Goal: Task Accomplishment & Management: Complete application form

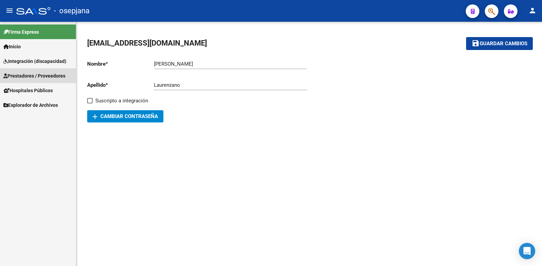
click at [59, 73] on span "Prestadores / Proveedores" at bounding box center [34, 75] width 62 height 7
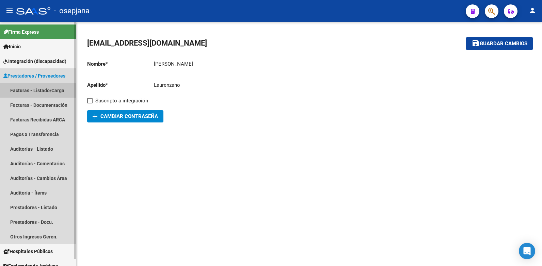
click at [51, 89] on link "Facturas - Listado/Carga" at bounding box center [38, 90] width 76 height 15
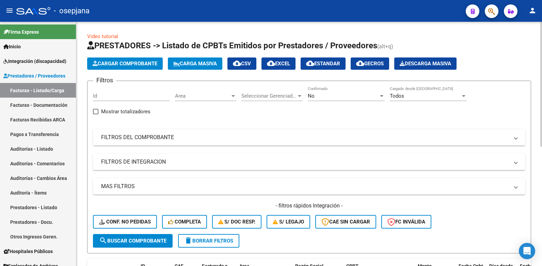
click at [231, 96] on div at bounding box center [232, 96] width 3 height 2
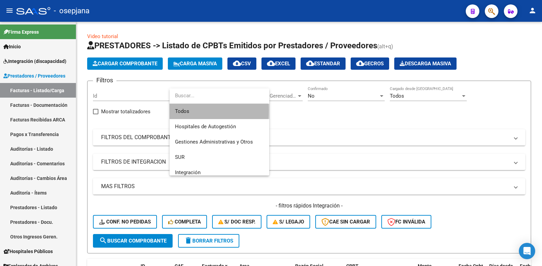
click at [179, 111] on span "Todos" at bounding box center [219, 111] width 89 height 15
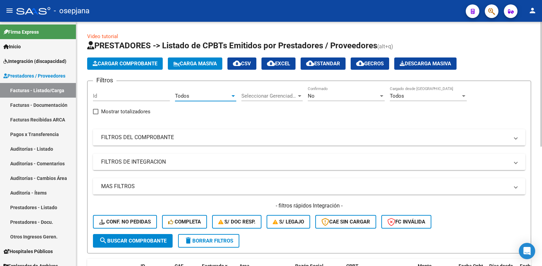
click at [382, 95] on div at bounding box center [381, 96] width 3 height 2
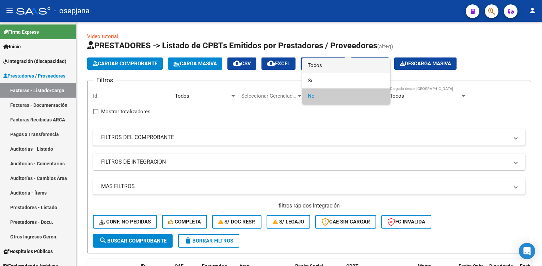
click at [315, 66] on span "Todos" at bounding box center [346, 65] width 77 height 15
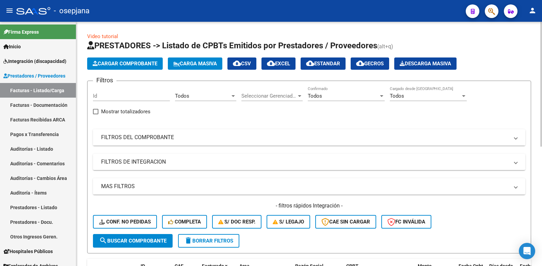
click at [514, 137] on span at bounding box center [515, 137] width 3 height 7
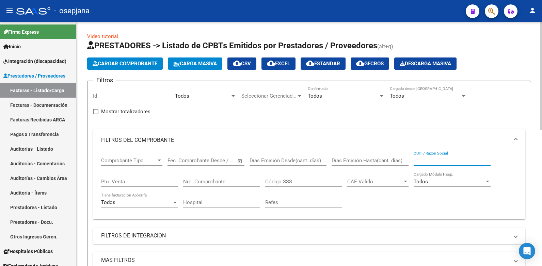
paste input "27268648351"
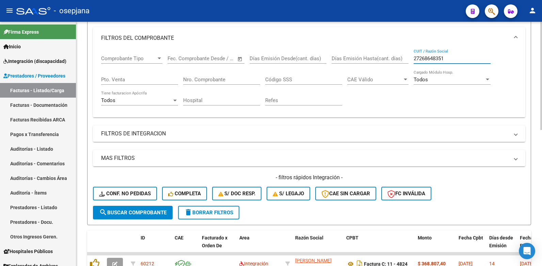
type input "27268648351"
click at [136, 217] on button "search Buscar Comprobante" at bounding box center [133, 213] width 80 height 14
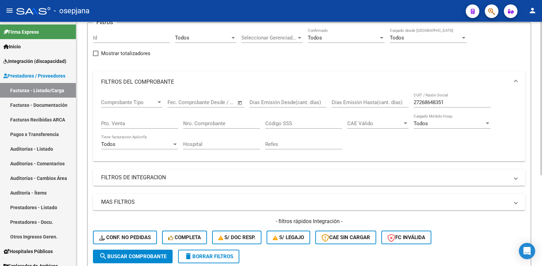
scroll to position [9, 0]
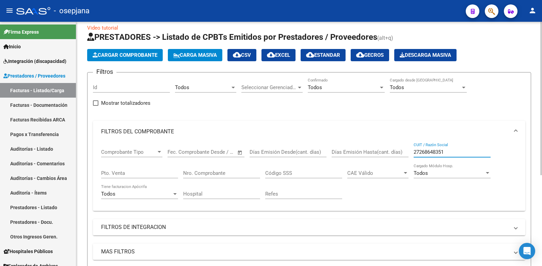
drag, startPoint x: 448, startPoint y: 152, endPoint x: 415, endPoint y: 152, distance: 33.7
click at [415, 152] on input "27268648351" at bounding box center [451, 152] width 77 height 6
paste input "P27268648351"
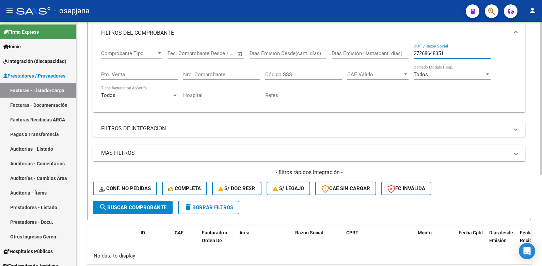
scroll to position [111, 0]
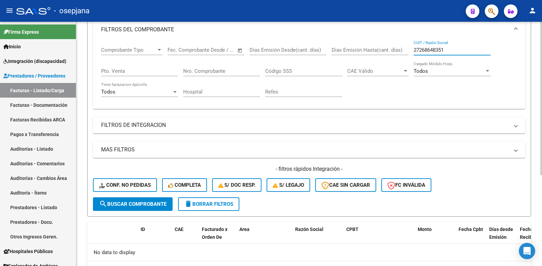
type input "27268648351"
click at [131, 200] on button "search Buscar Comprobante" at bounding box center [133, 204] width 80 height 14
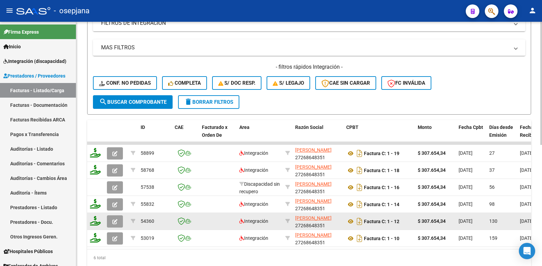
scroll to position [240, 0]
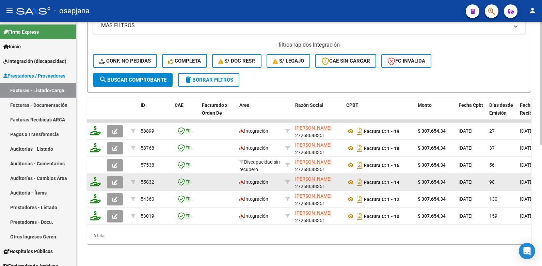
click at [115, 180] on icon "button" at bounding box center [114, 182] width 5 height 5
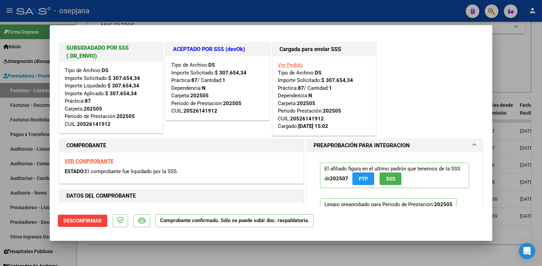
click at [516, 44] on div at bounding box center [271, 133] width 542 height 266
type input "$ 0,00"
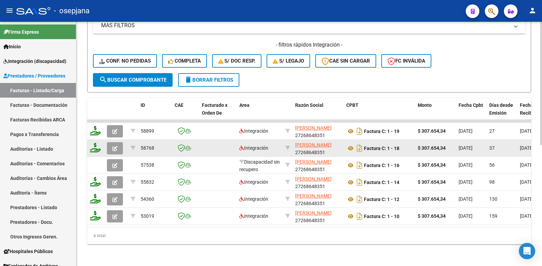
click at [116, 146] on icon "button" at bounding box center [114, 148] width 5 height 5
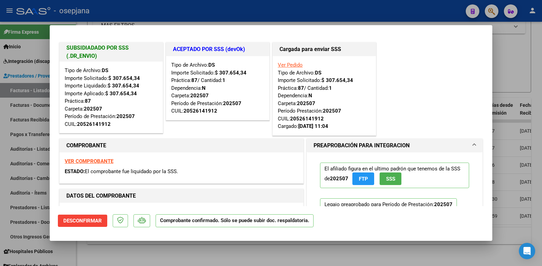
click at [515, 76] on div at bounding box center [271, 133] width 542 height 266
type input "$ 0,00"
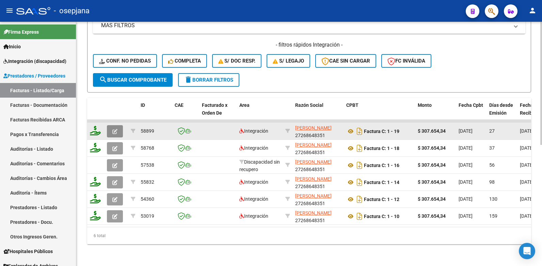
click at [117, 129] on icon "button" at bounding box center [114, 131] width 5 height 5
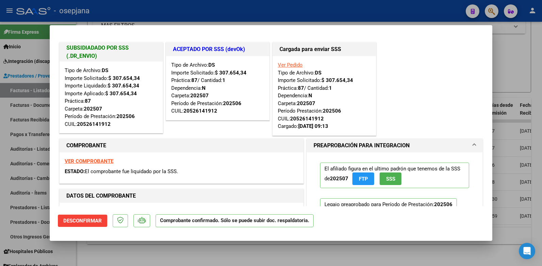
click at [528, 68] on div at bounding box center [271, 133] width 542 height 266
type input "$ 0,00"
